Goal: Information Seeking & Learning: Learn about a topic

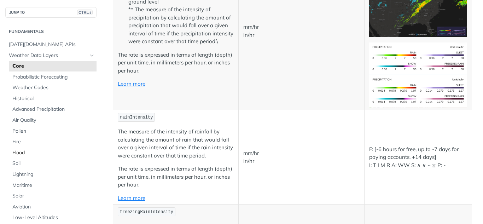
scroll to position [1222, 0]
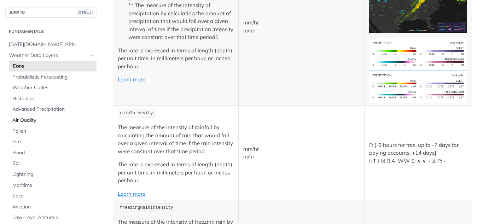
click at [54, 121] on span "Air Quality" at bounding box center [53, 120] width 82 height 7
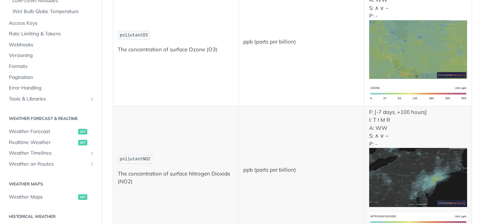
scroll to position [218, 0]
click at [58, 140] on span "Realtime Weather" at bounding box center [43, 141] width 68 height 7
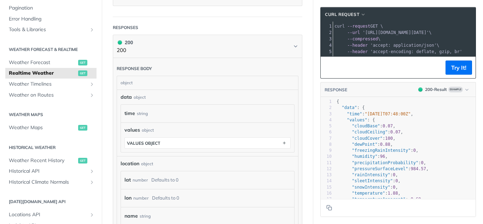
scroll to position [311, 0]
click at [170, 109] on div "time string" at bounding box center [208, 112] width 166 height 11
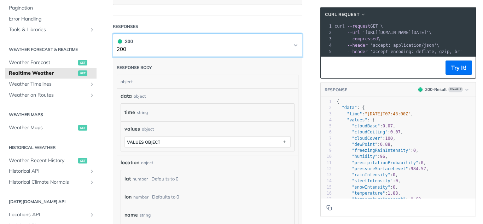
click at [186, 44] on button "200 200" at bounding box center [208, 45] width 182 height 16
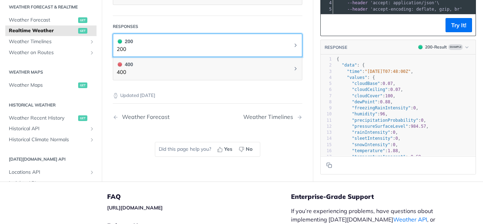
click at [186, 44] on button "200 200" at bounding box center [208, 45] width 182 height 16
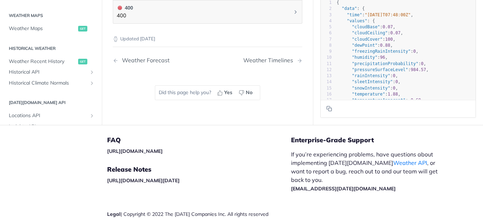
scroll to position [588, 0]
